Goal: Task Accomplishment & Management: Complete application form

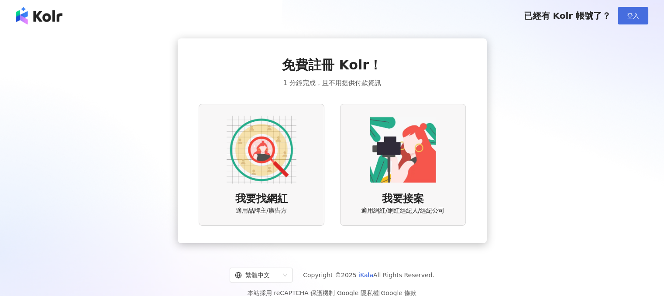
click at [631, 9] on button "登入" at bounding box center [633, 15] width 31 height 17
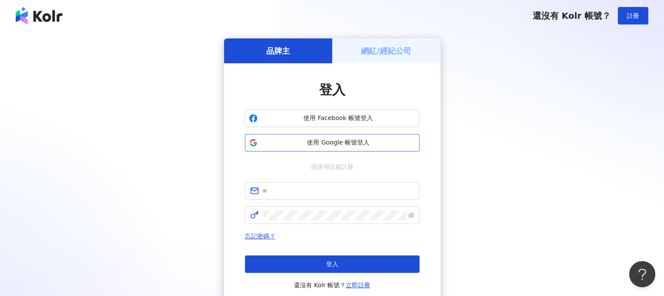
click at [312, 146] on span "使用 Google 帳號登入" at bounding box center [338, 142] width 155 height 9
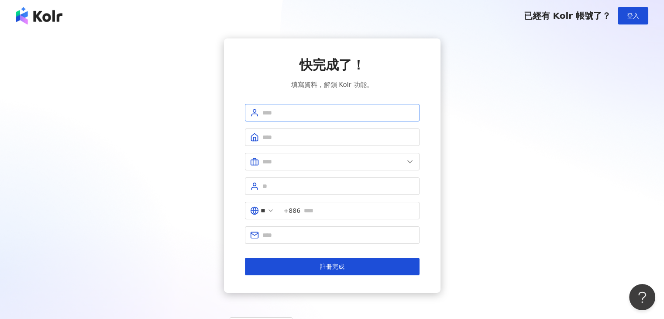
click at [328, 106] on span at bounding box center [332, 112] width 175 height 17
click at [326, 131] on span at bounding box center [332, 136] width 175 height 17
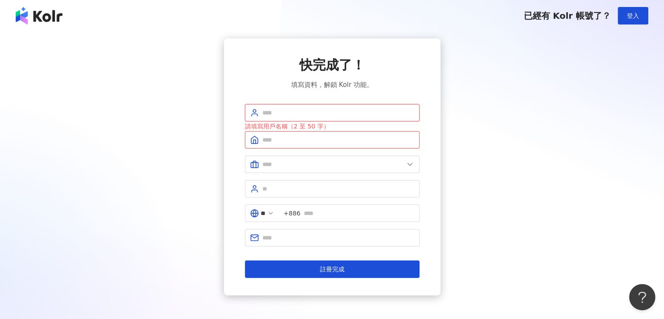
click at [330, 110] on input "text" at bounding box center [338, 113] width 152 height 10
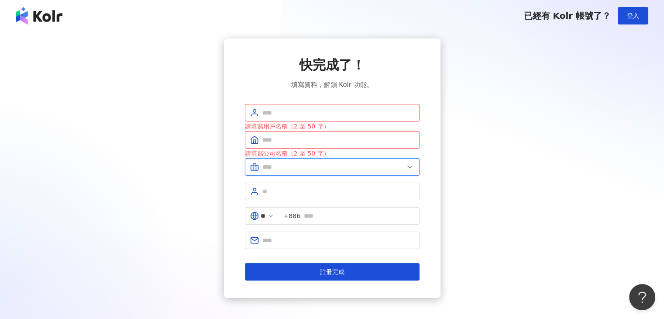
click at [339, 168] on input "text" at bounding box center [332, 167] width 141 height 10
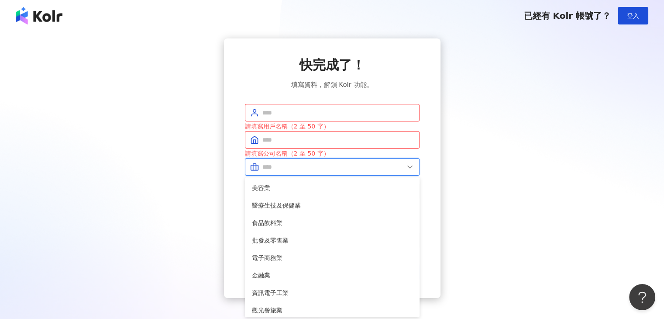
click at [339, 167] on input "text" at bounding box center [332, 167] width 141 height 10
